Goal: Task Accomplishment & Management: Use online tool/utility

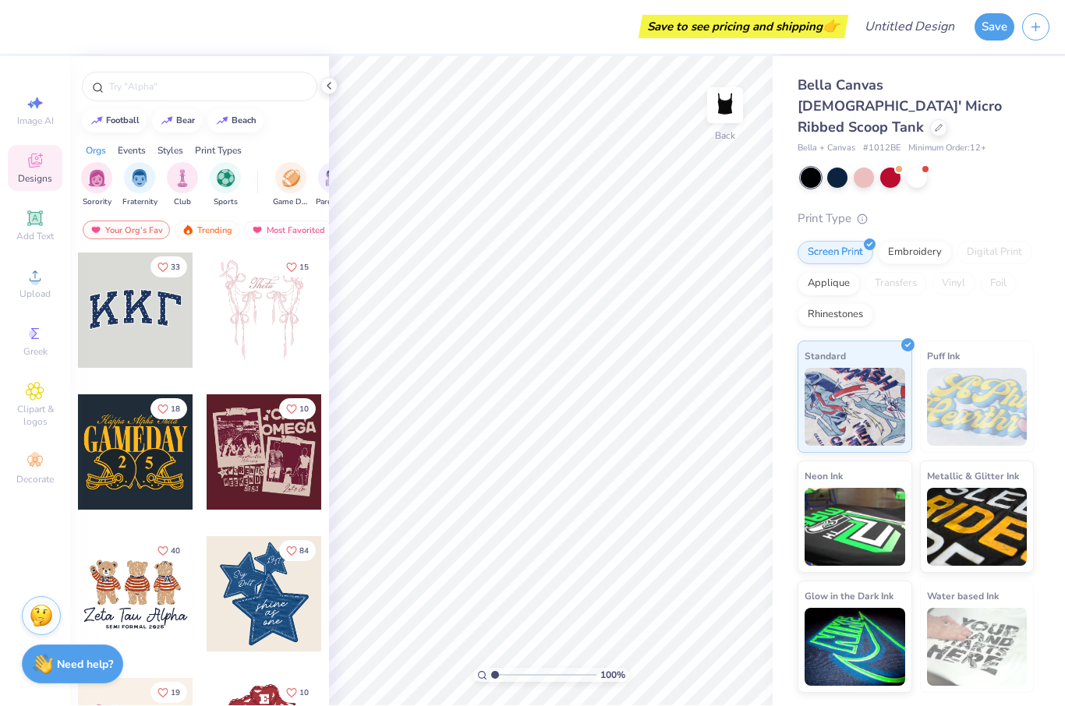
click at [146, 321] on div at bounding box center [135, 310] width 115 height 115
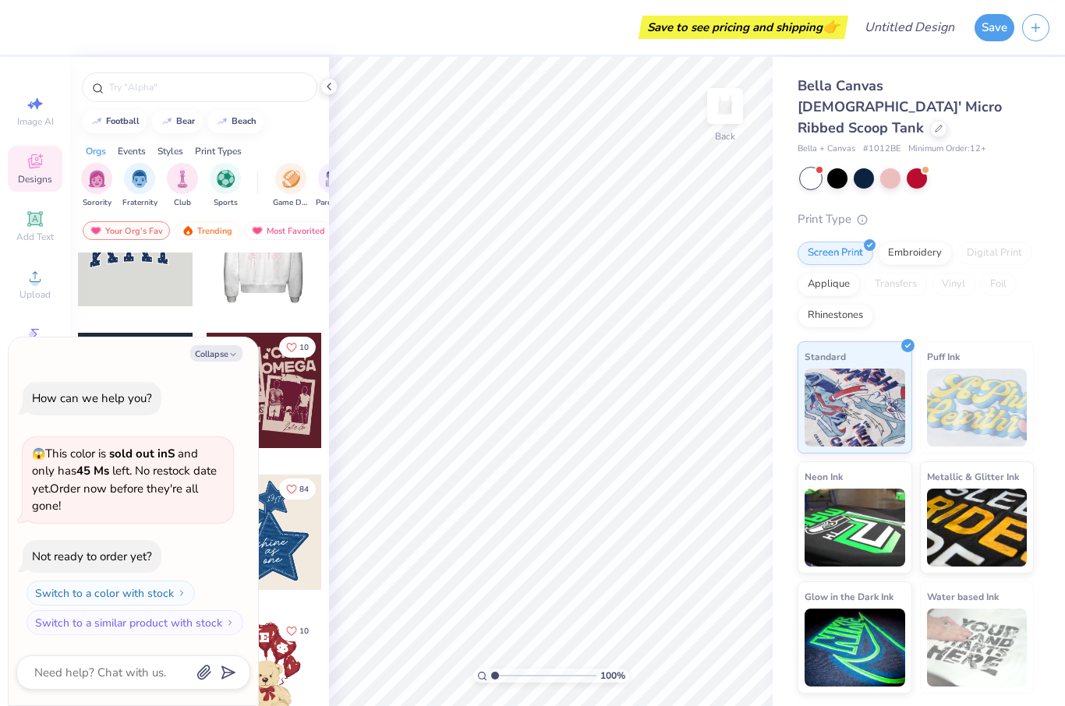
scroll to position [64, 0]
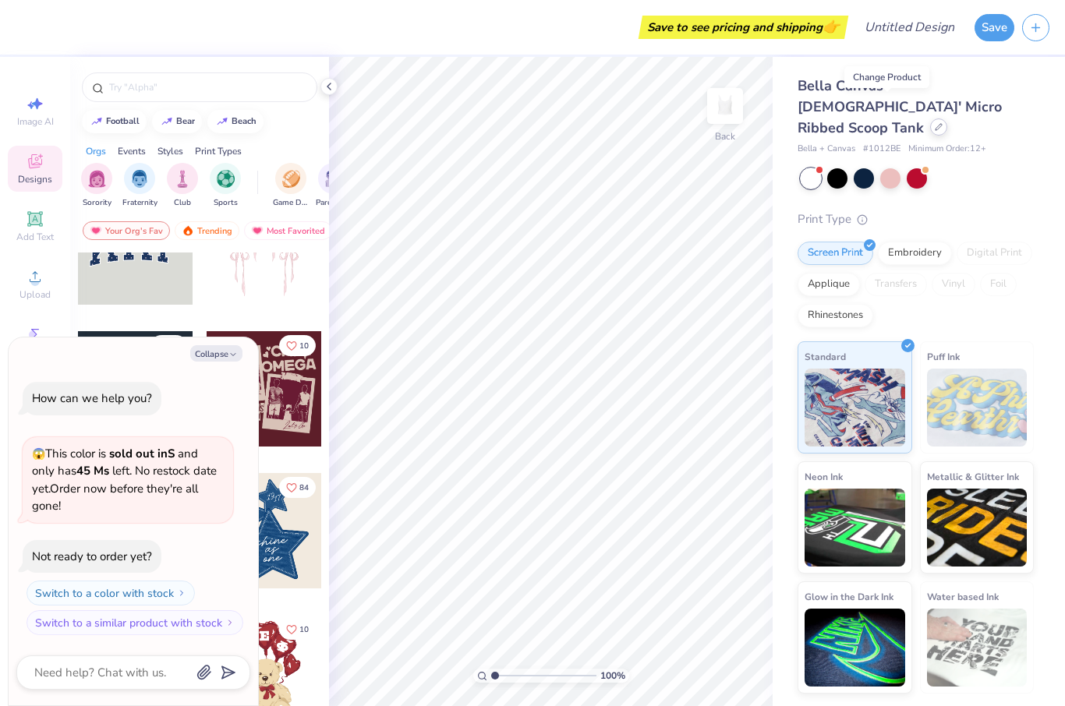
click at [934, 123] on icon at bounding box center [938, 127] width 8 height 8
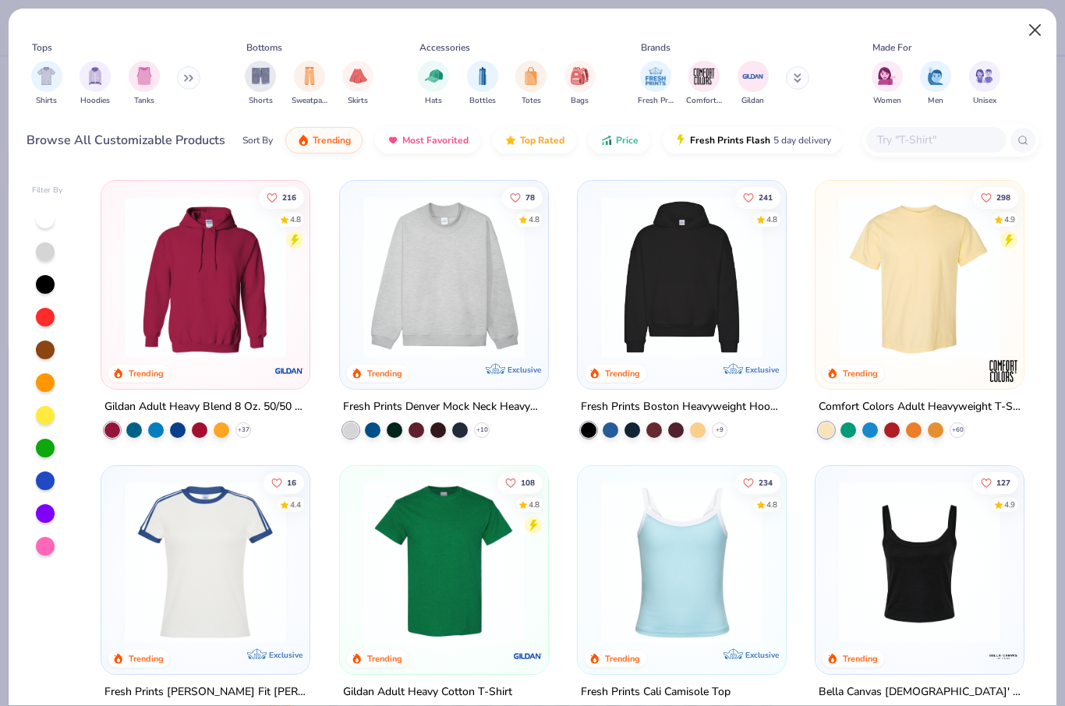
click at [1034, 30] on button "Close" at bounding box center [1035, 31] width 30 height 30
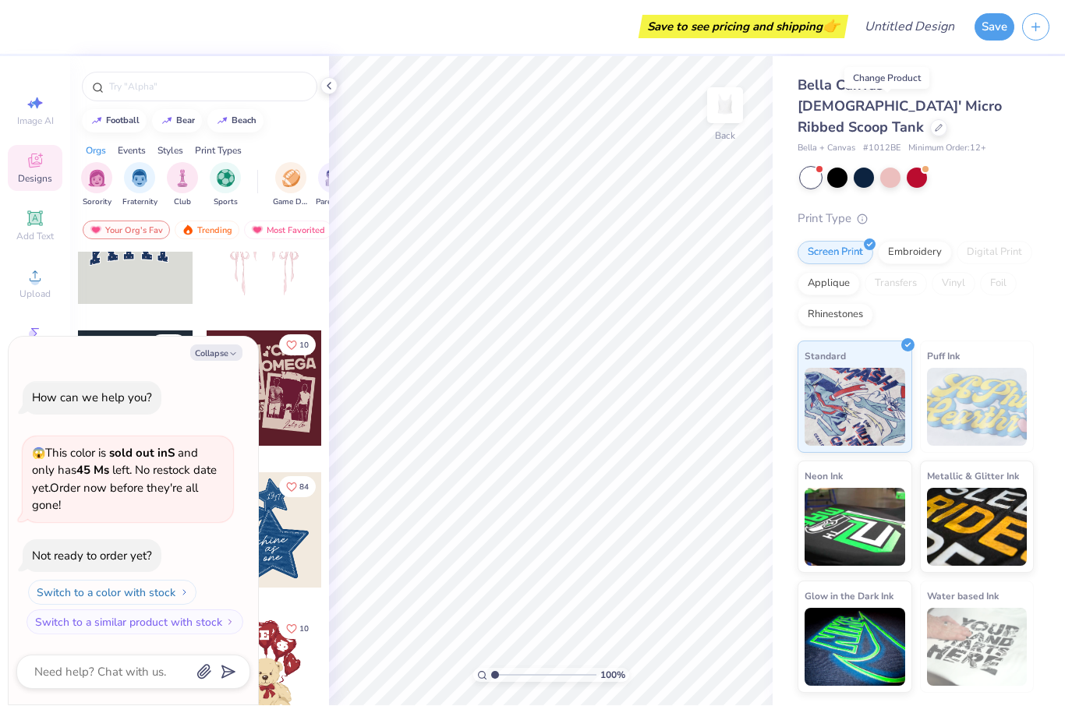
click at [60, 593] on button "Switch to a color with stock" at bounding box center [112, 593] width 168 height 25
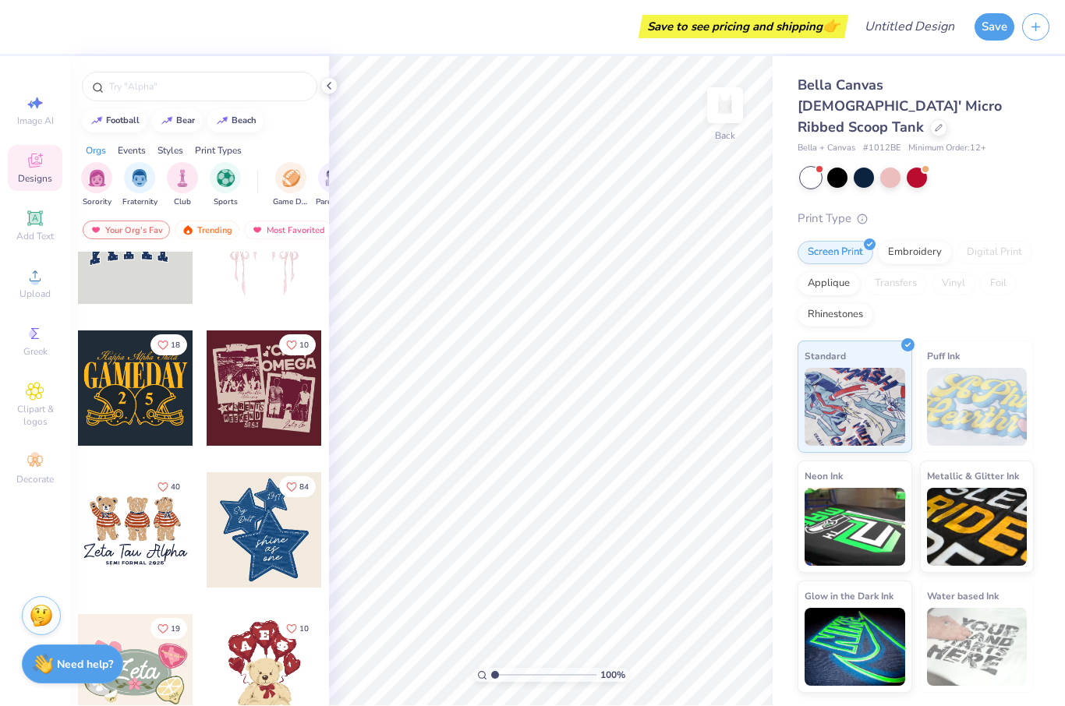
type textarea "x"
click at [38, 235] on span "Add Text" at bounding box center [34, 237] width 37 height 12
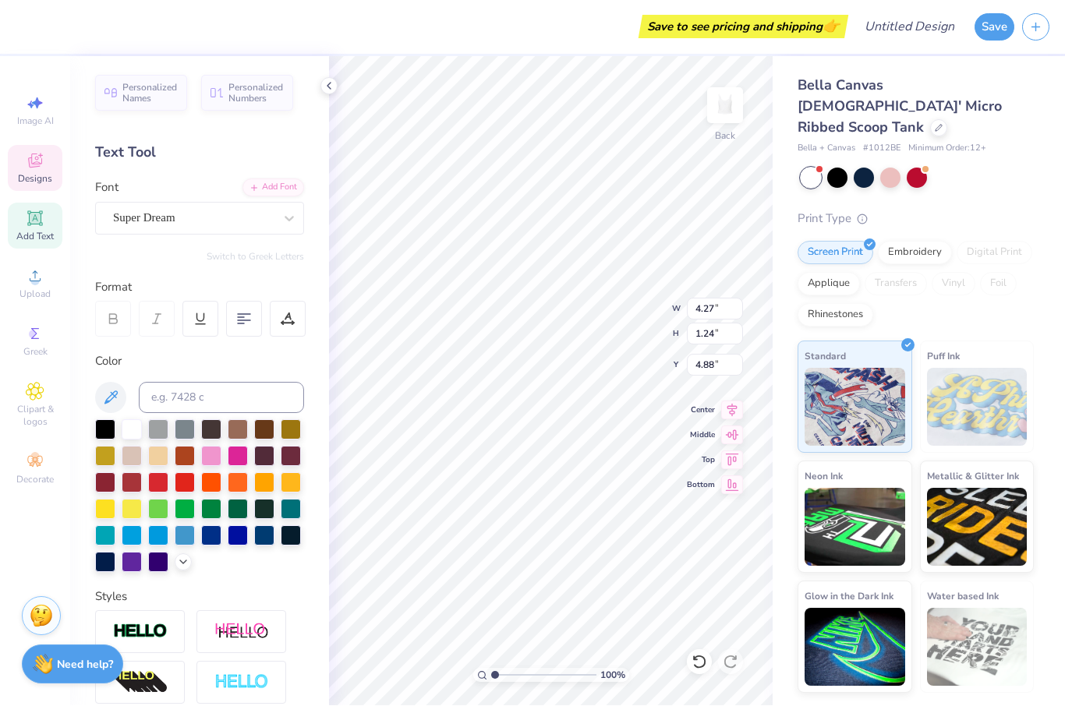
click at [38, 161] on icon at bounding box center [35, 161] width 14 height 14
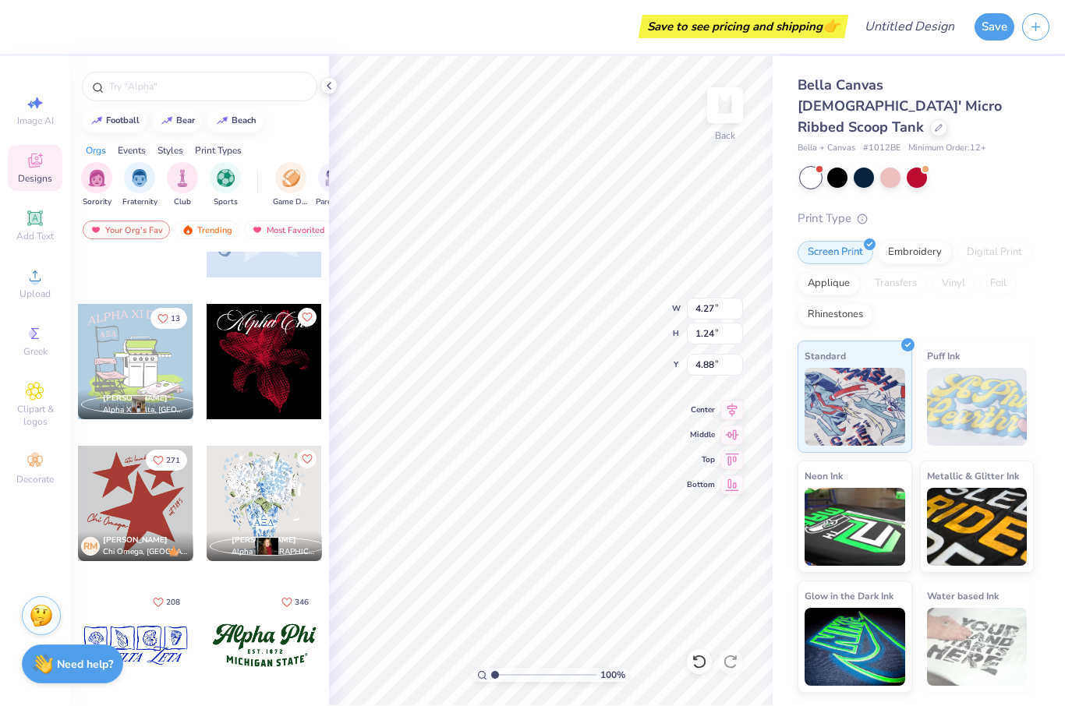
scroll to position [1226, 0]
click at [37, 344] on icon at bounding box center [35, 334] width 19 height 19
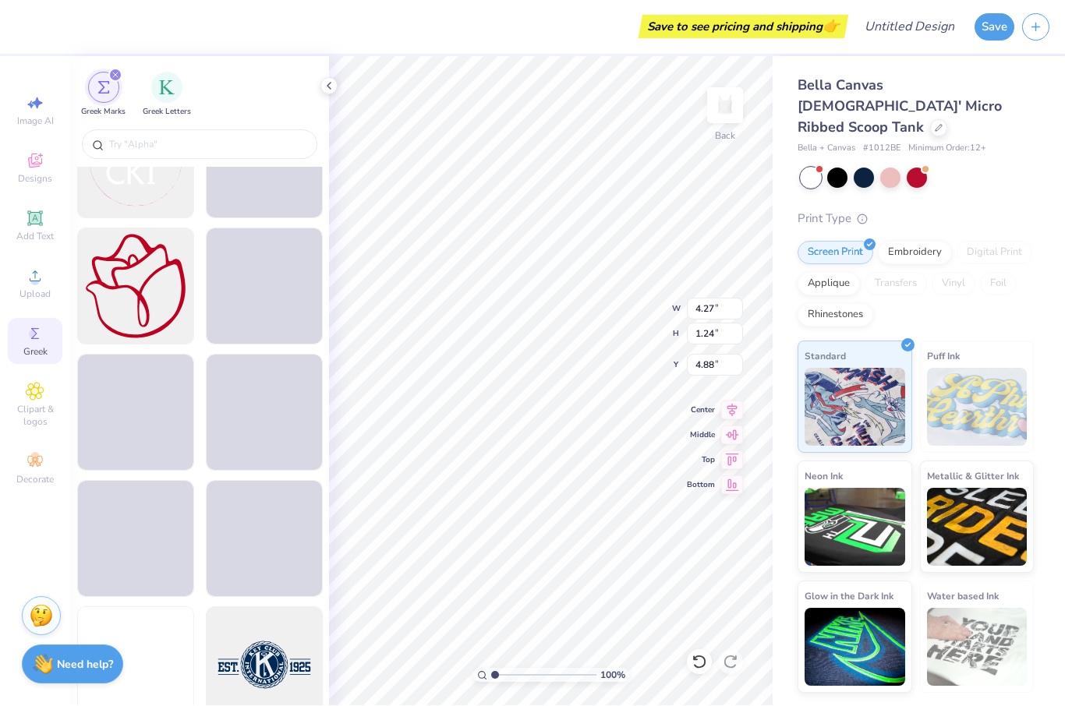
scroll to position [12490, 0]
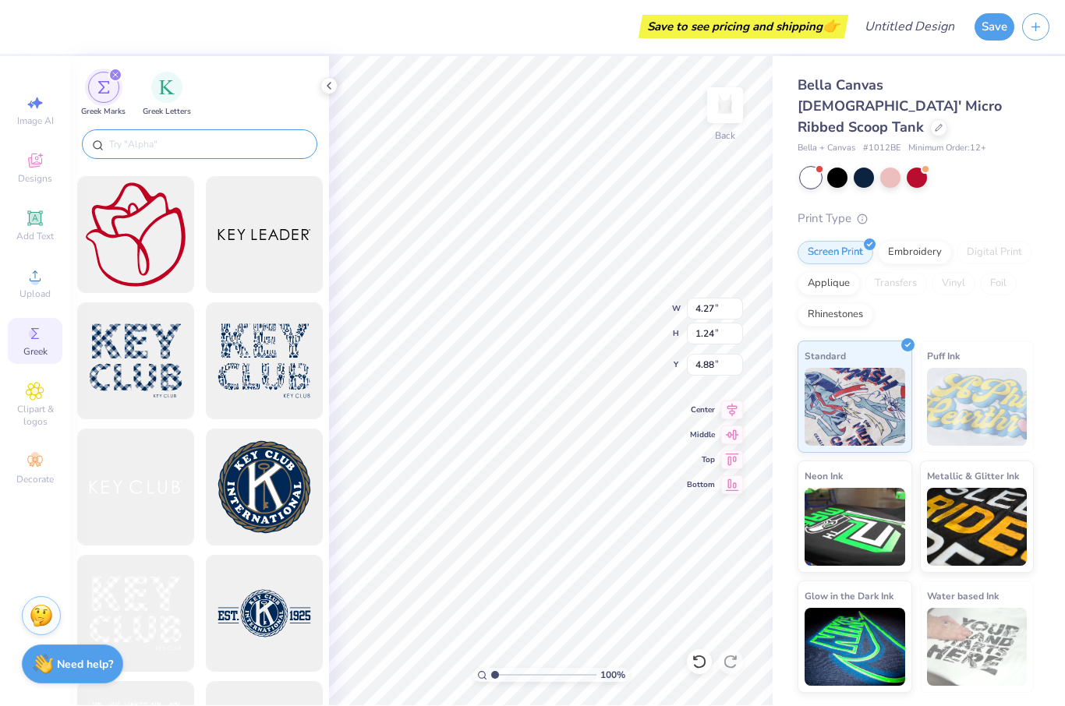
click at [189, 150] on input "text" at bounding box center [208, 145] width 200 height 16
type input "S"
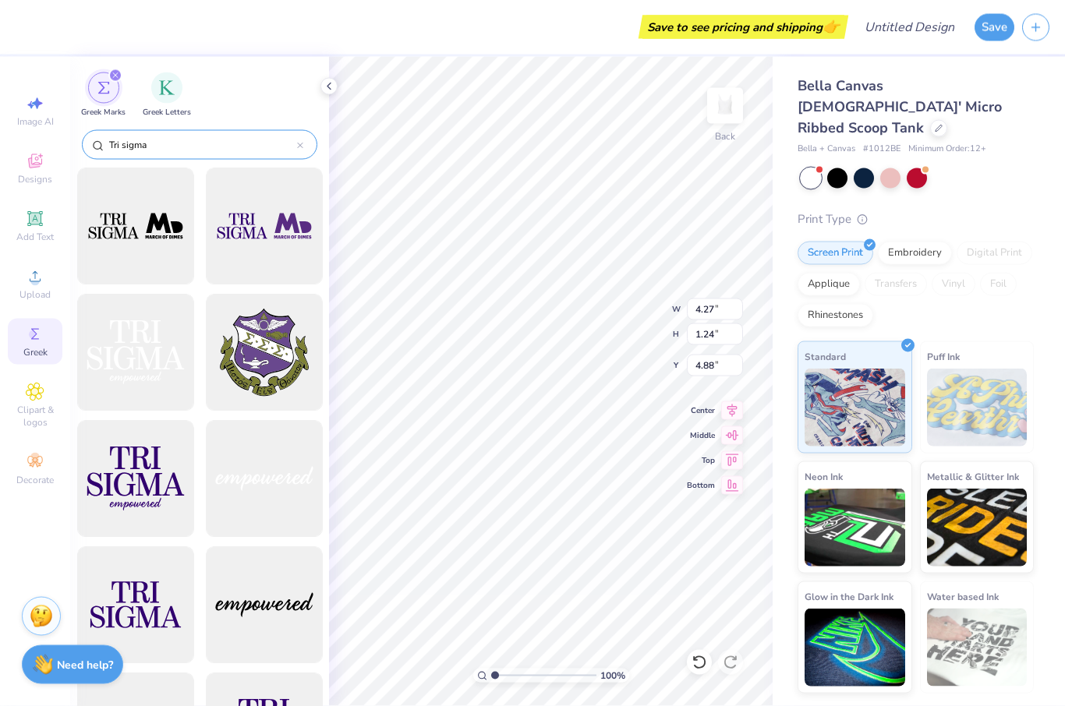
type input "Tri sigma"
click at [136, 327] on div at bounding box center [135, 352] width 129 height 129
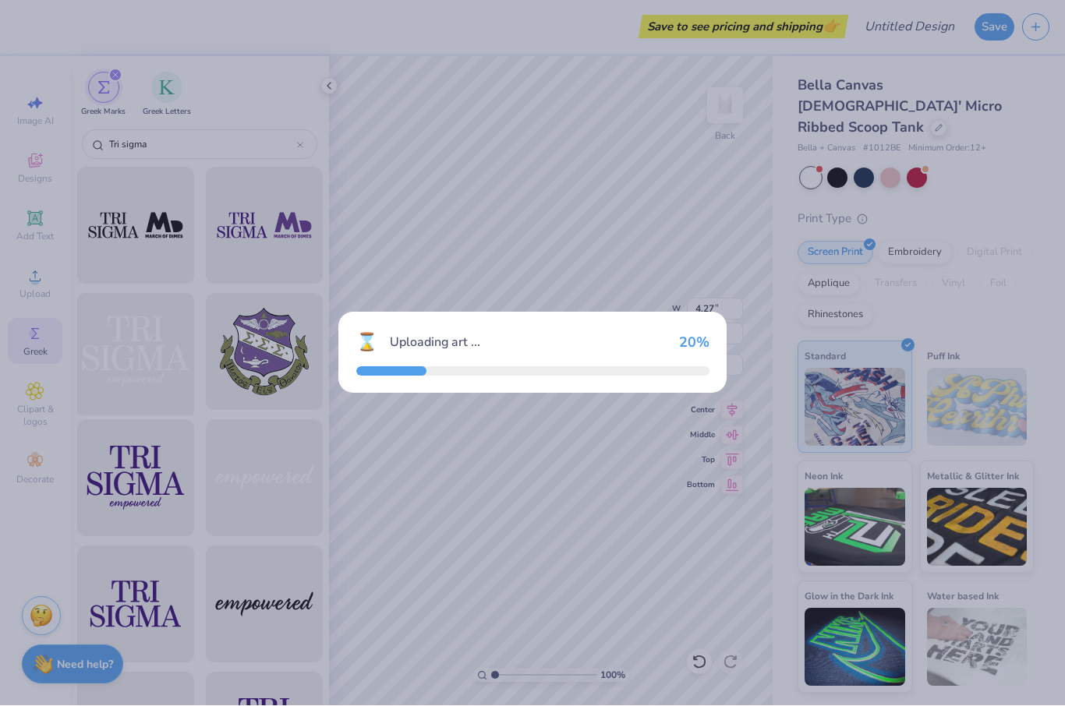
type input "8.96"
type input "5.92"
type input "2.00"
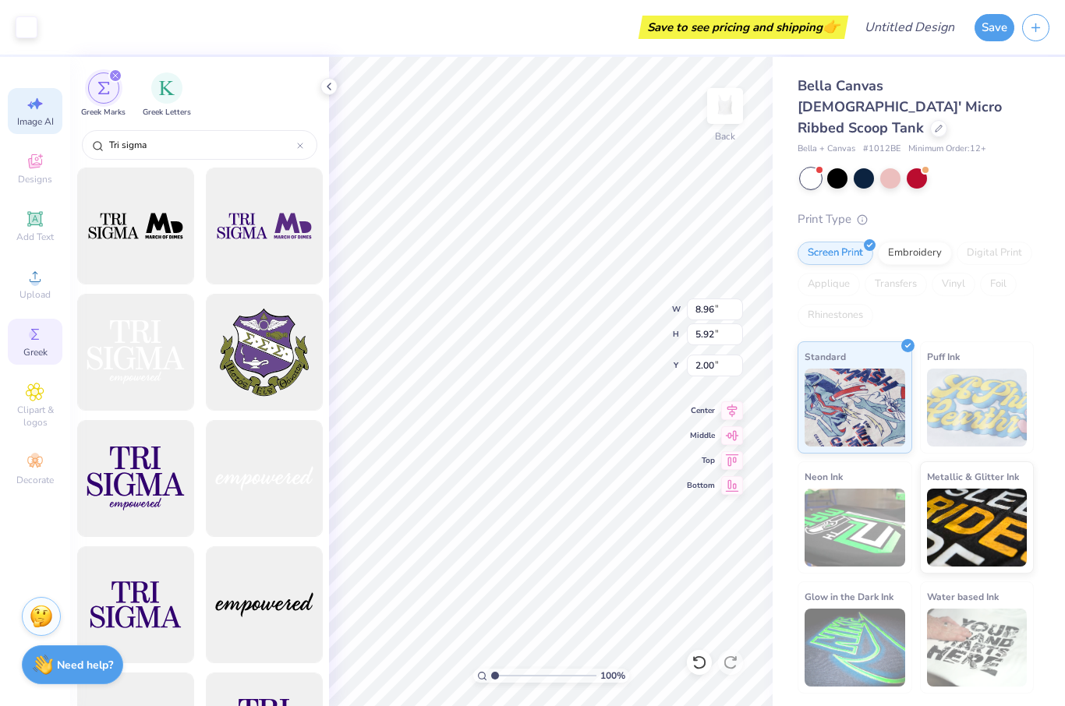
click at [44, 125] on span "Image AI" at bounding box center [35, 121] width 37 height 12
select select "4"
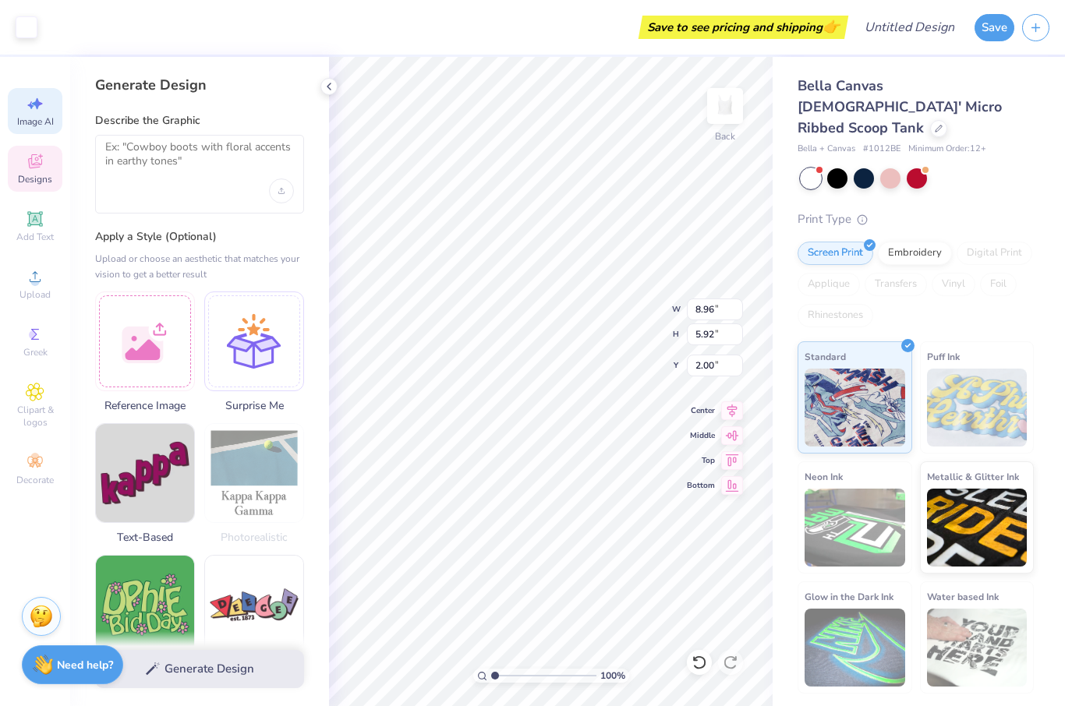
click at [42, 185] on span "Designs" at bounding box center [35, 179] width 34 height 12
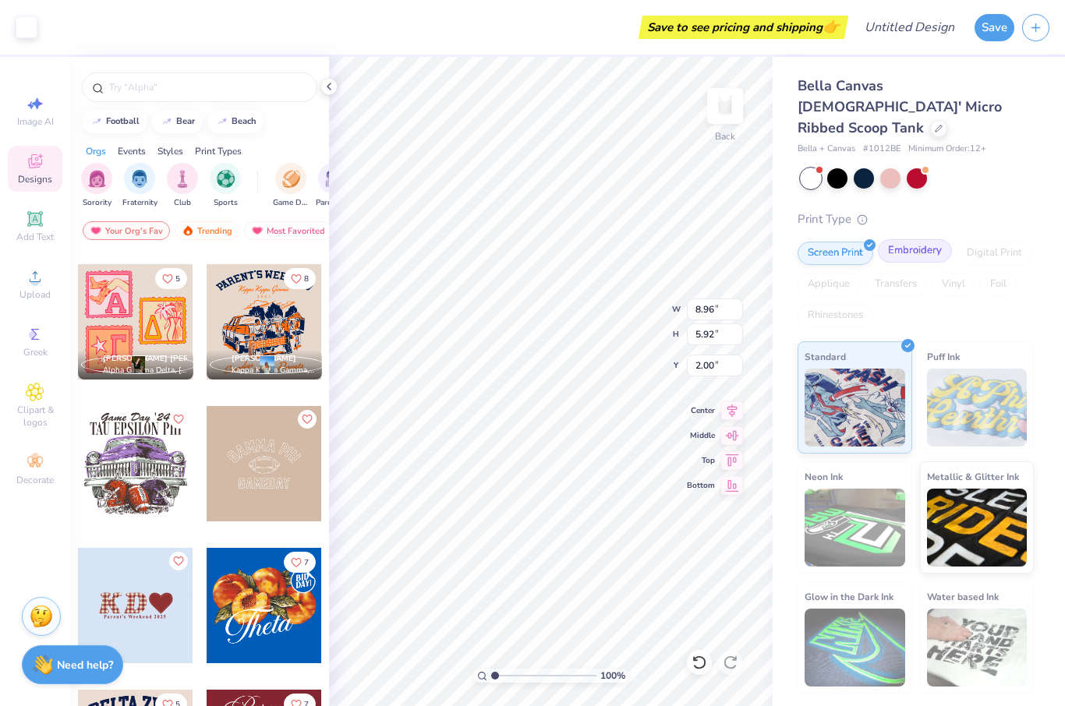
scroll to position [1700, 0]
